Goal: Task Accomplishment & Management: Manage account settings

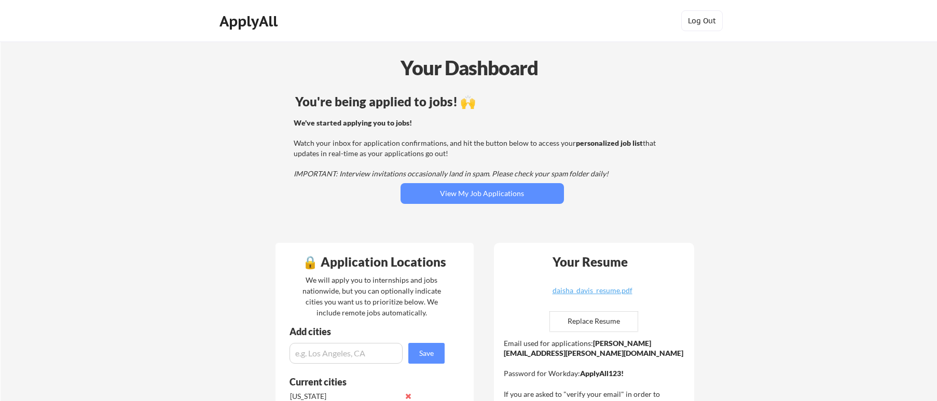
scroll to position [77, 0]
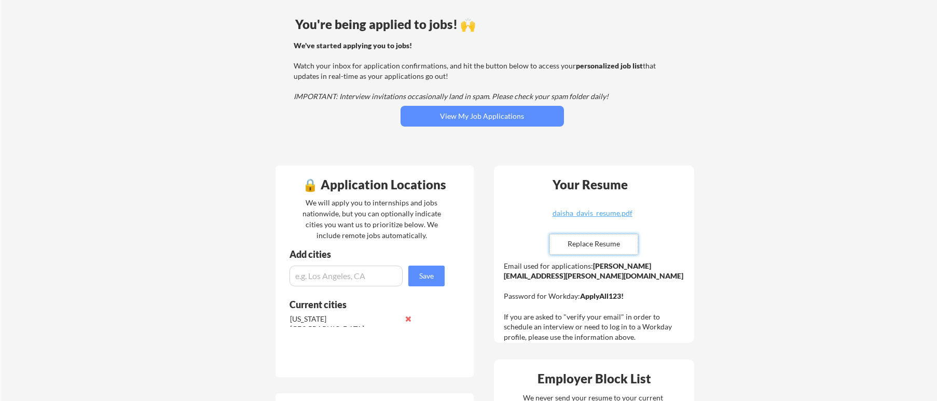
type input "C:\fakepath\daisha_davis_resume.pdf"
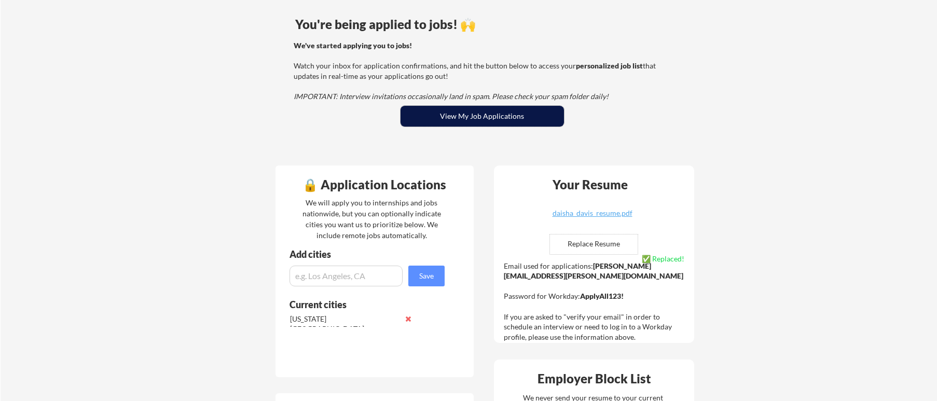
click at [507, 114] on button "View My Job Applications" at bounding box center [482, 116] width 163 height 21
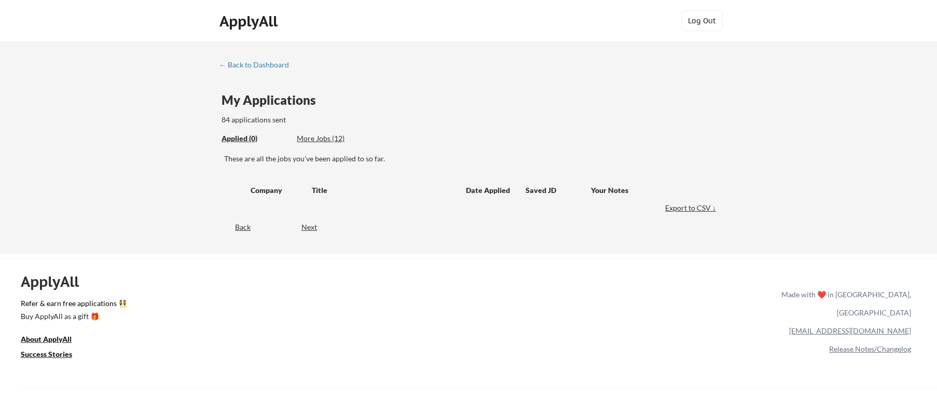
click at [324, 135] on div "More Jobs (12)" at bounding box center [335, 138] width 76 height 10
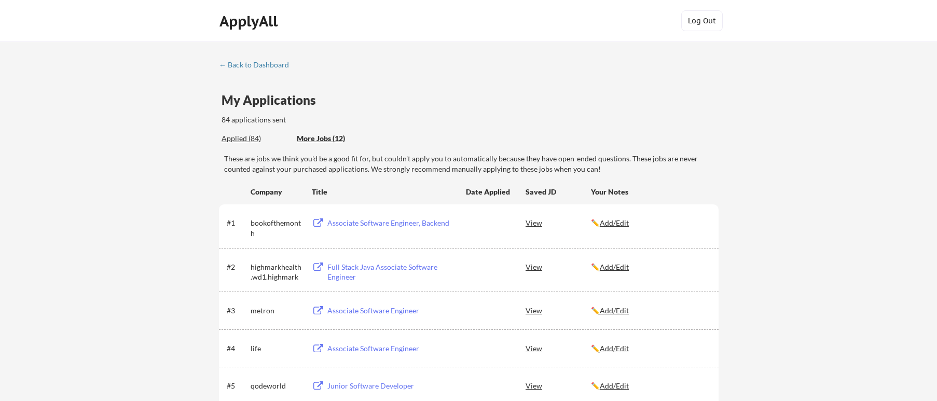
click at [248, 139] on div "Applied (84)" at bounding box center [255, 138] width 67 height 10
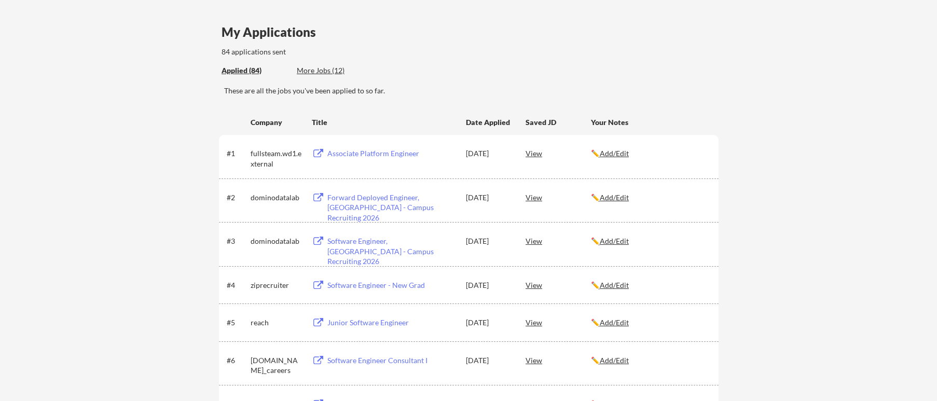
scroll to position [77, 0]
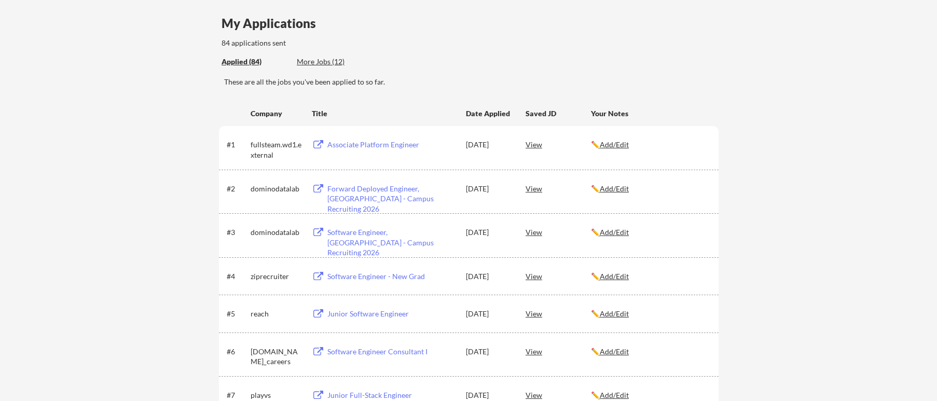
click at [332, 63] on div "More Jobs (12)" at bounding box center [335, 62] width 76 height 10
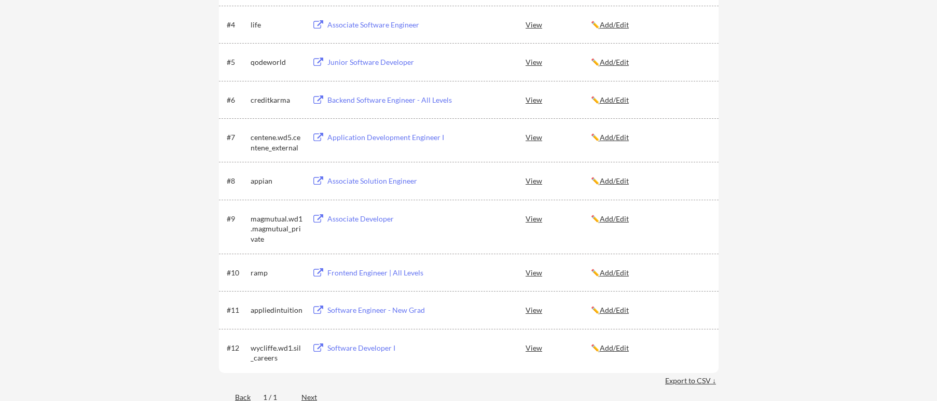
scroll to position [0, 0]
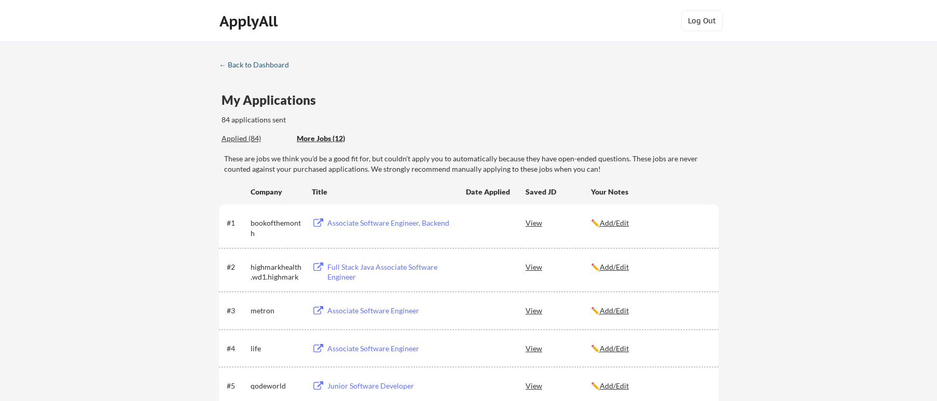
click at [231, 61] on div "← Back to Dashboard" at bounding box center [258, 64] width 78 height 7
